Goal: Transaction & Acquisition: Purchase product/service

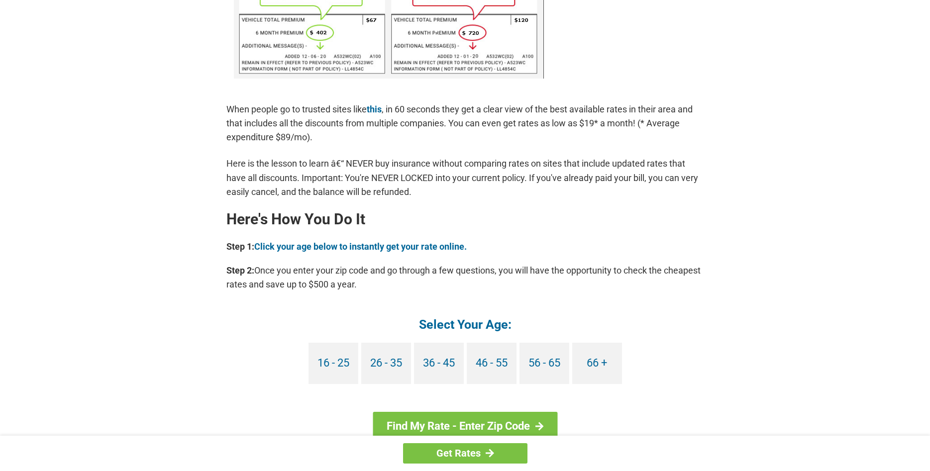
scroll to position [863, 0]
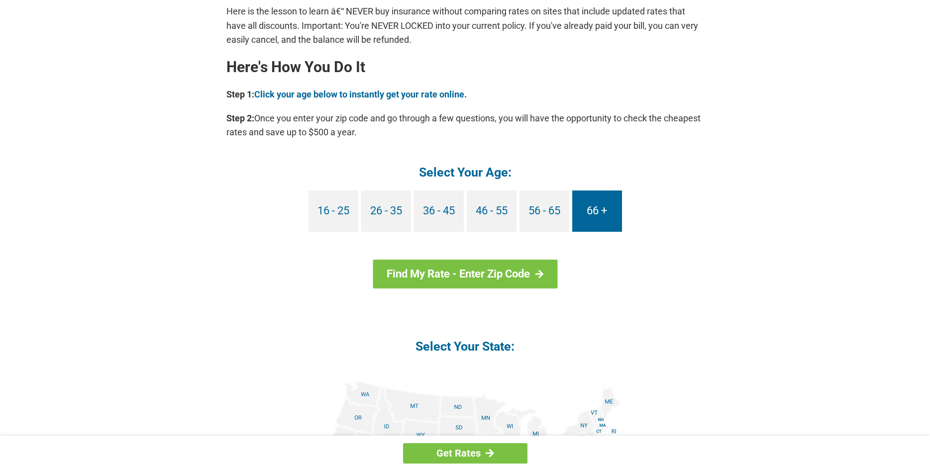
click at [587, 211] on link "66 +" at bounding box center [597, 211] width 50 height 41
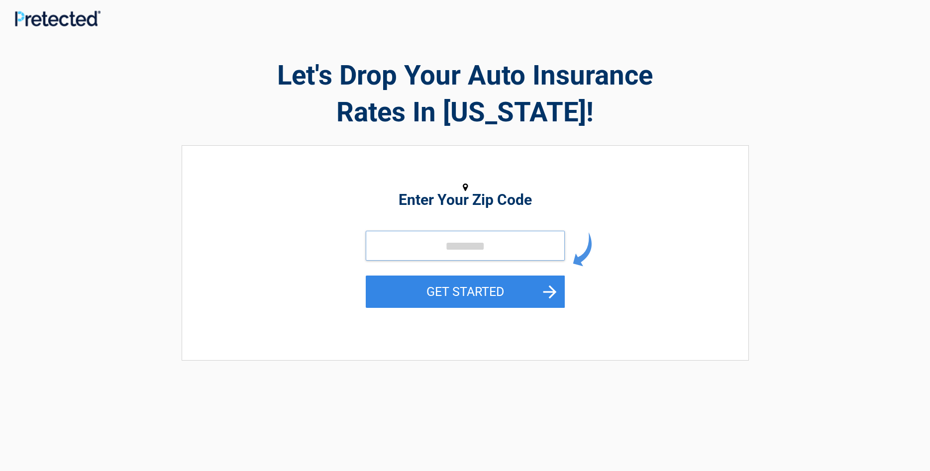
click at [445, 243] on input "tel" at bounding box center [465, 246] width 199 height 30
type input "*****"
click at [366, 276] on button "GET STARTED" at bounding box center [465, 292] width 199 height 32
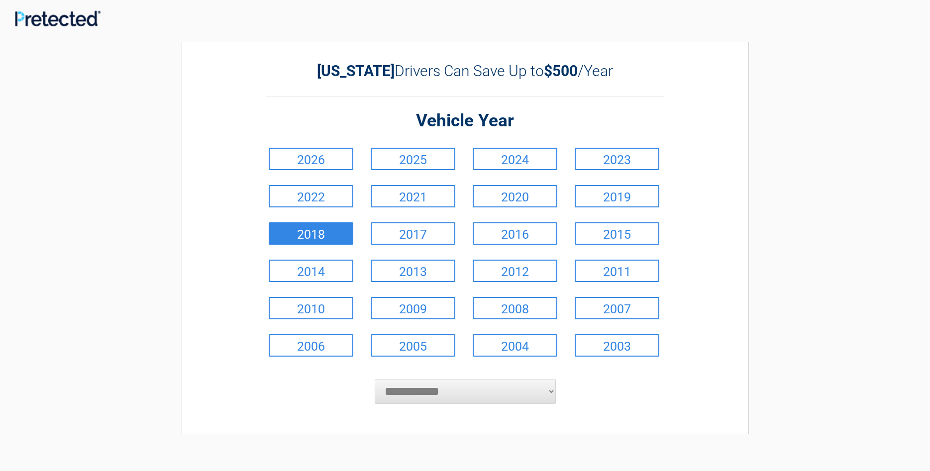
click at [329, 233] on link "2018" at bounding box center [311, 233] width 85 height 22
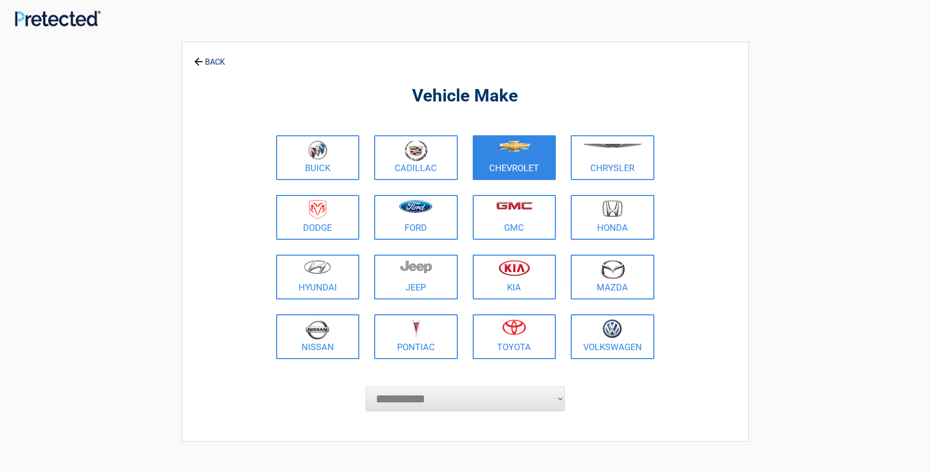
click at [504, 158] on figure at bounding box center [515, 151] width 72 height 22
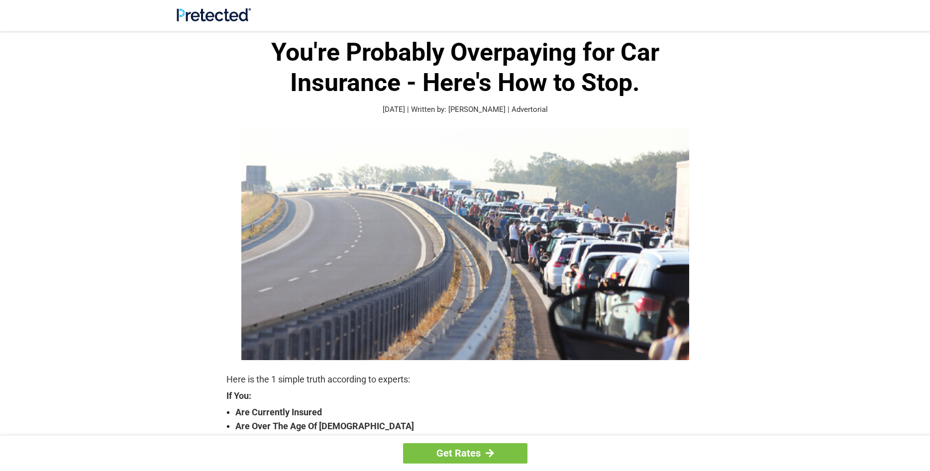
scroll to position [863, 0]
